Goal: Task Accomplishment & Management: Complete application form

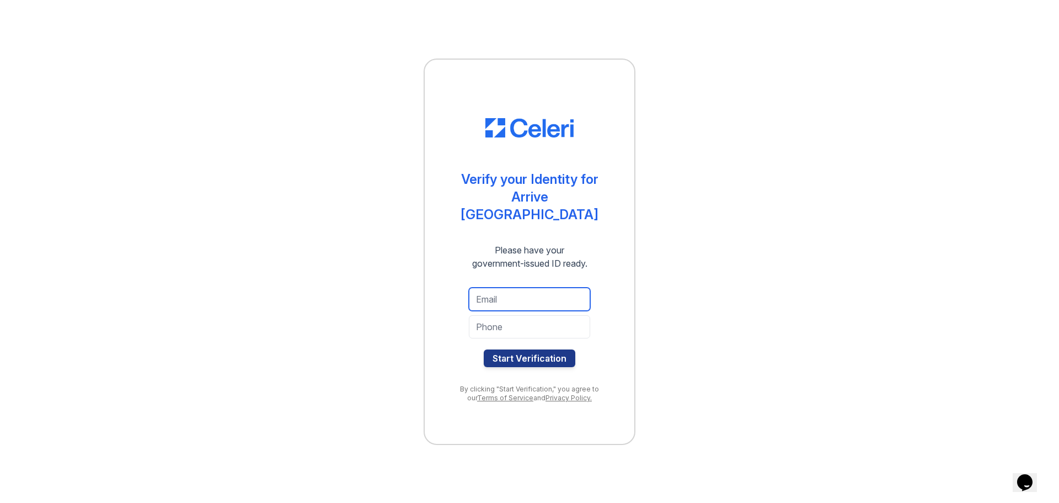
click at [556, 296] on input "email" at bounding box center [529, 298] width 121 height 23
type input "nicolecase"
type input "[EMAIL_ADDRESS][DOMAIN_NAME]"
type input "7077385000"
click at [526, 353] on button "Start Verification" at bounding box center [530, 358] width 92 height 18
